Goal: Information Seeking & Learning: Learn about a topic

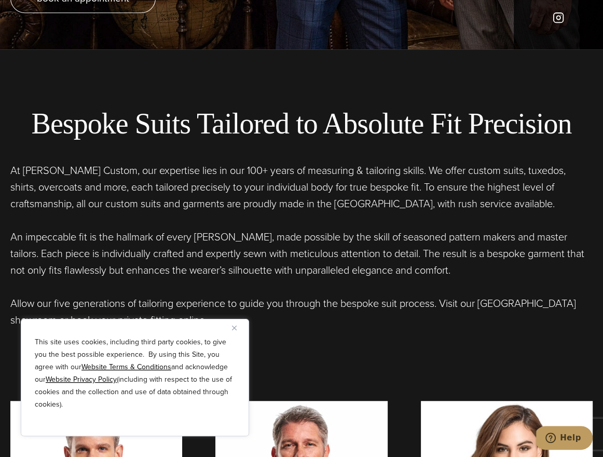
scroll to position [424, 0]
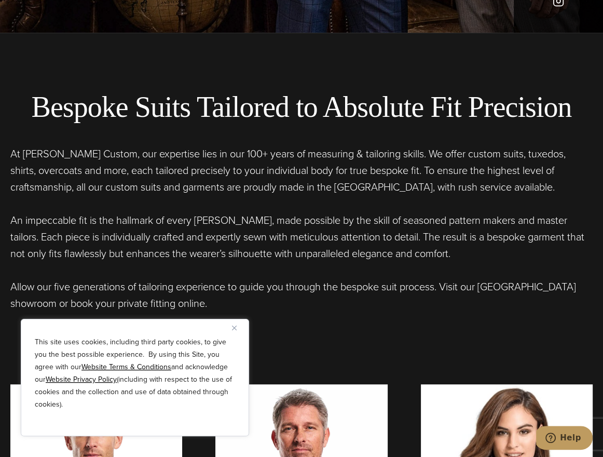
click at [235, 326] on img "Close" at bounding box center [234, 328] width 5 height 5
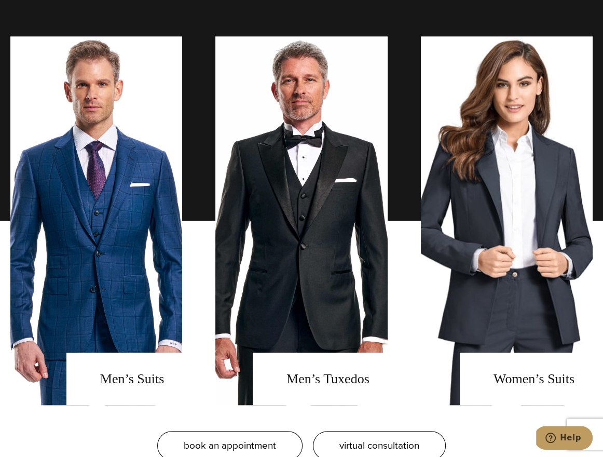
scroll to position [782, 0]
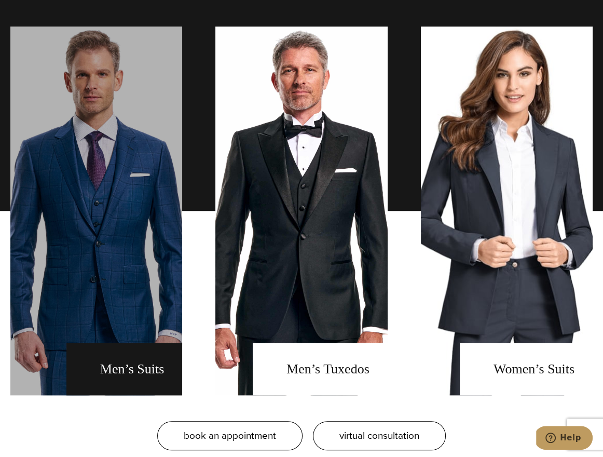
click at [123, 232] on link "men's suits" at bounding box center [96, 210] width 172 height 369
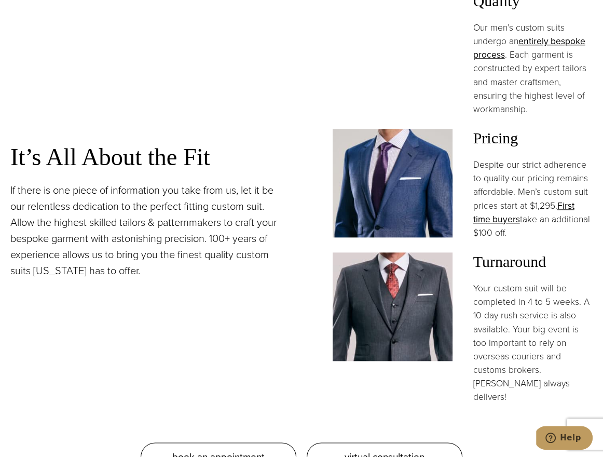
scroll to position [864, 0]
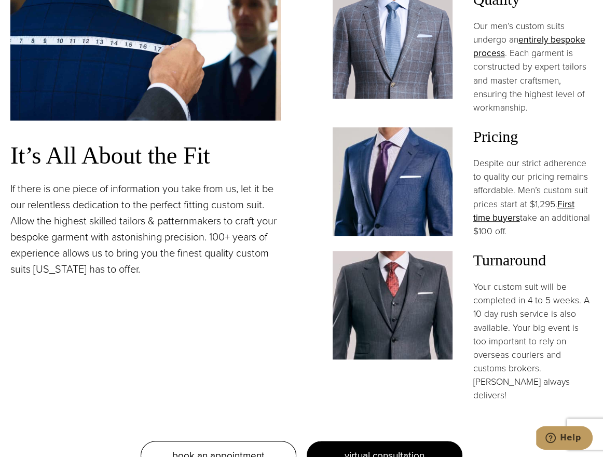
click at [360, 448] on span "virtual consultation" at bounding box center [385, 455] width 80 height 15
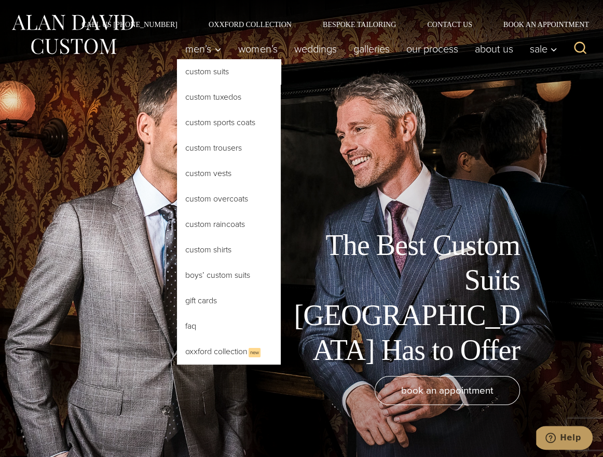
click at [210, 71] on link "Custom Suits" at bounding box center [229, 71] width 104 height 25
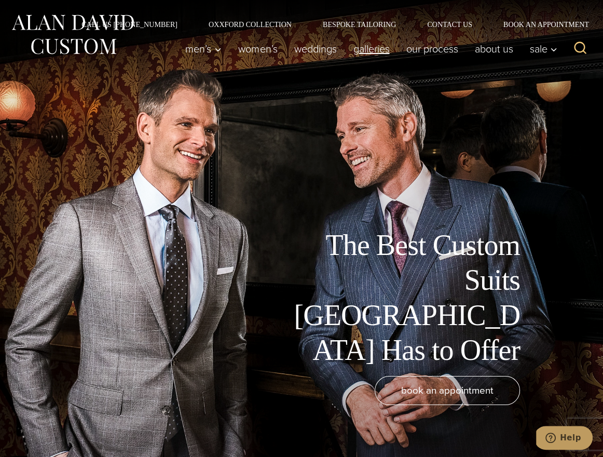
click at [381, 45] on link "Galleries" at bounding box center [371, 48] width 53 height 21
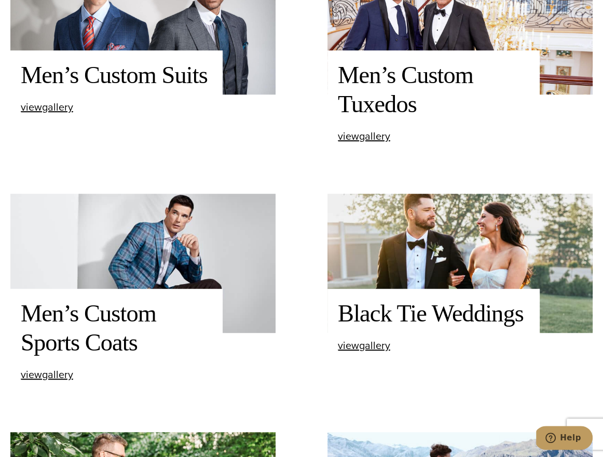
scroll to position [541, 0]
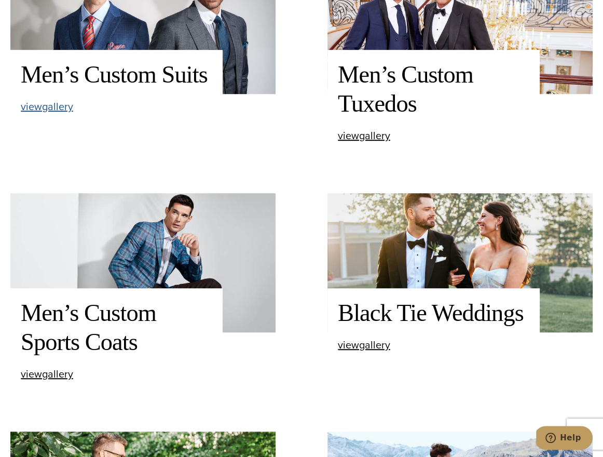
click at [32, 108] on span "view Men’s Custom Suits gallery" at bounding box center [47, 107] width 52 height 16
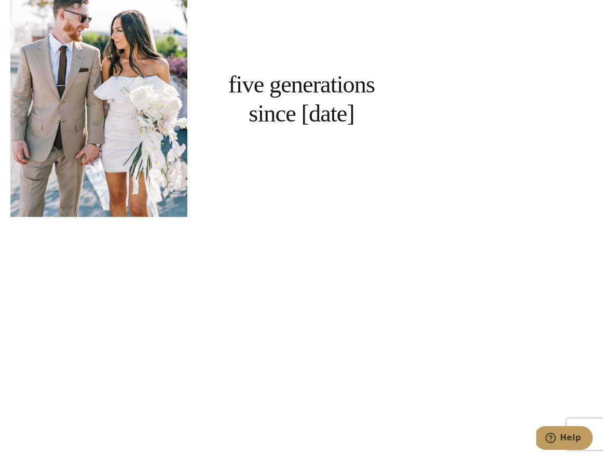
scroll to position [2092, 0]
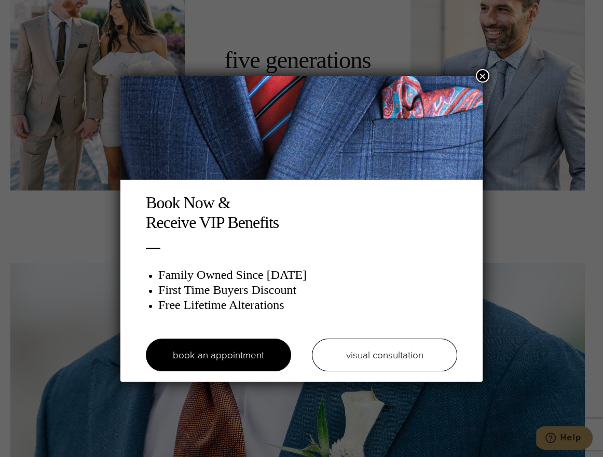
click at [484, 74] on button "×" at bounding box center [483, 76] width 14 height 14
